Goal: Task Accomplishment & Management: Manage account settings

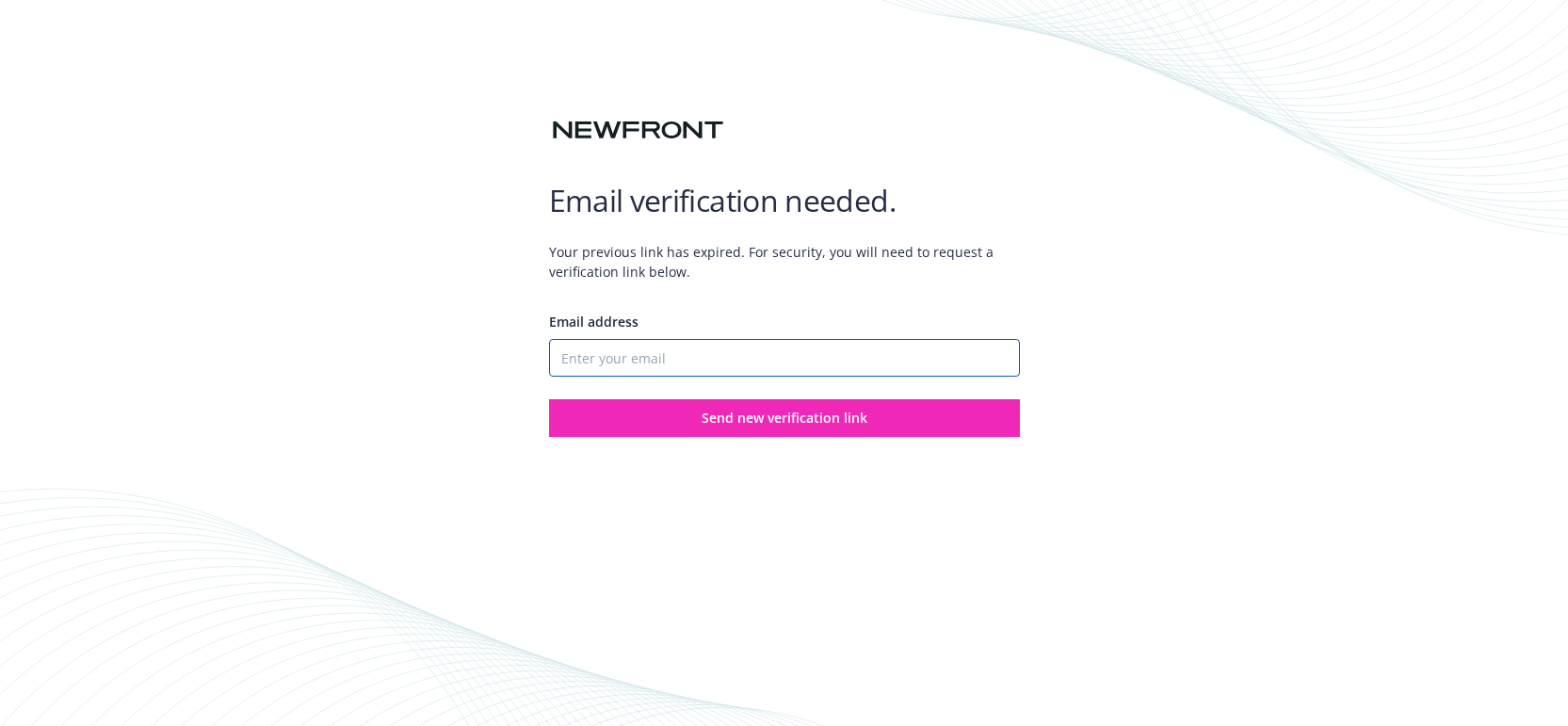
click at [702, 367] on input "Email address" at bounding box center [784, 357] width 471 height 37
click at [626, 362] on input "Email address" at bounding box center [784, 357] width 471 height 37
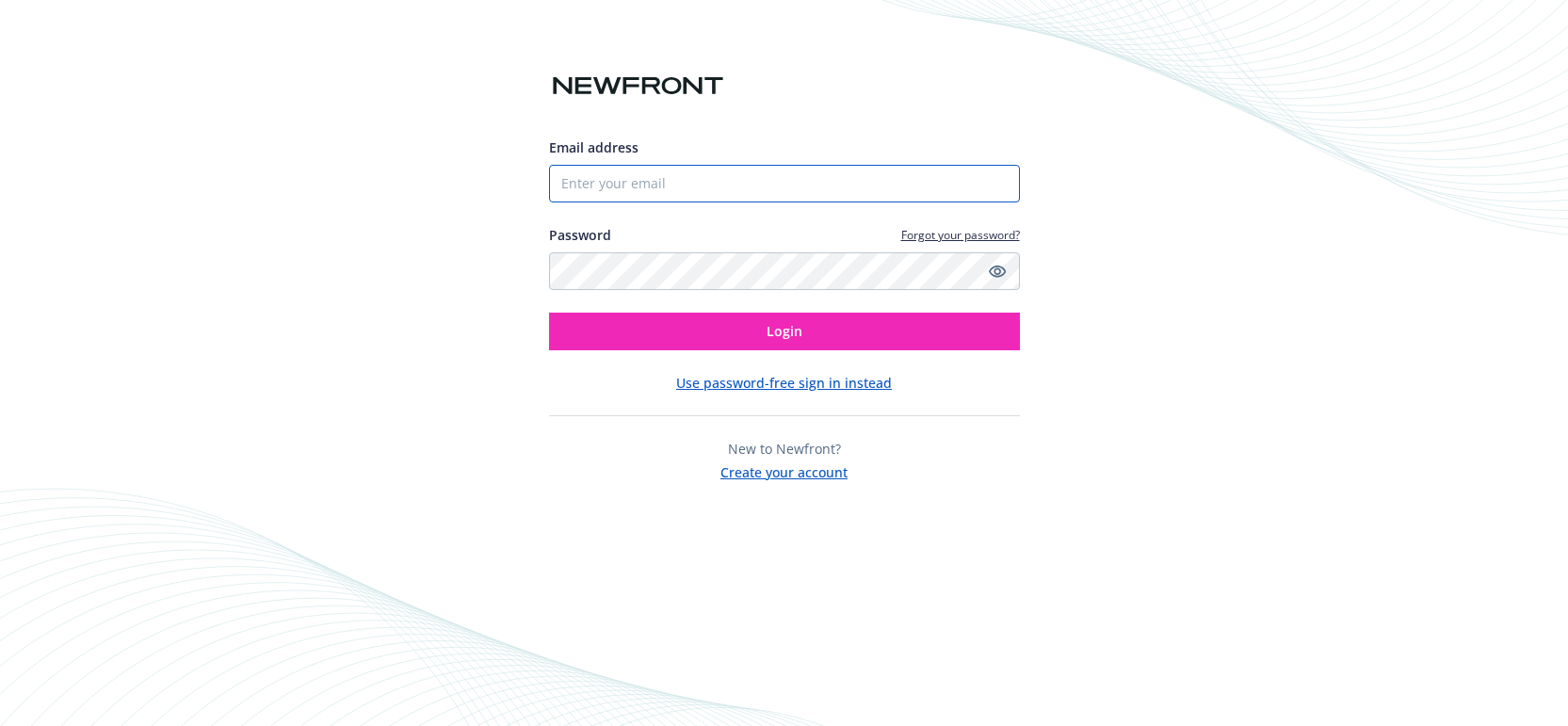
click at [732, 188] on input "Email address" at bounding box center [784, 182] width 471 height 37
